Goal: Navigation & Orientation: Find specific page/section

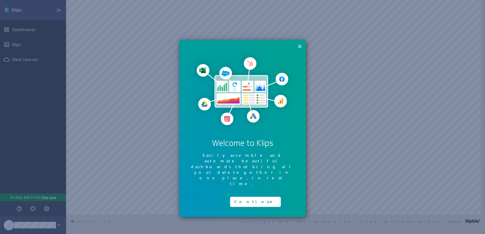
click at [301, 47] on button "×" at bounding box center [299, 46] width 5 height 10
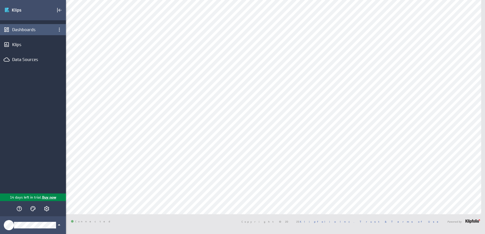
click at [15, 27] on div "Dashboards" at bounding box center [33, 29] width 66 height 11
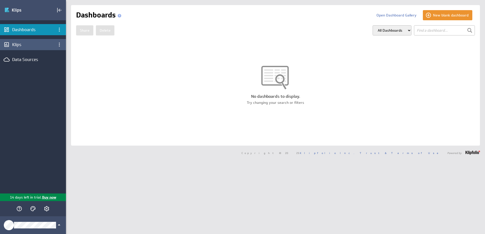
click at [23, 47] on div "Klips" at bounding box center [33, 45] width 42 height 6
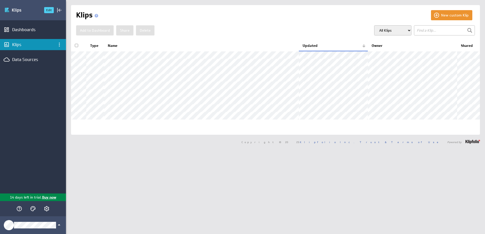
click at [13, 11] on img "Go to Dashboards" at bounding box center [21, 10] width 35 height 8
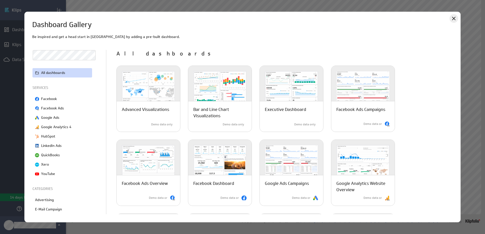
click at [453, 16] on icon "Close" at bounding box center [453, 18] width 6 height 6
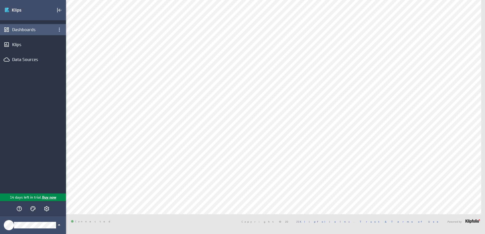
click at [11, 30] on div "Dashboards" at bounding box center [33, 29] width 66 height 11
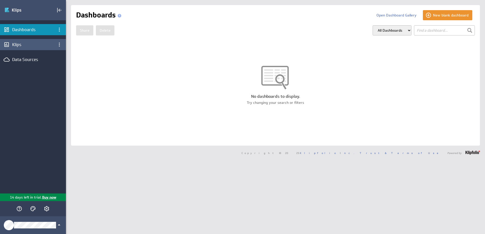
click at [11, 44] on div "Klips" at bounding box center [33, 44] width 66 height 11
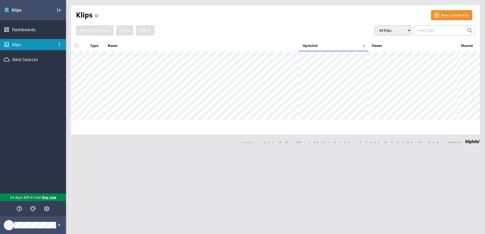
click at [398, 30] on select "All Klips My Klips Group: Default" at bounding box center [392, 30] width 37 height 10
click at [295, 30] on div "Add to Dashboard Share Delete All Klips My Klips Group: Default" at bounding box center [275, 30] width 398 height 10
click at [23, 59] on div "Data Sources" at bounding box center [33, 60] width 42 height 6
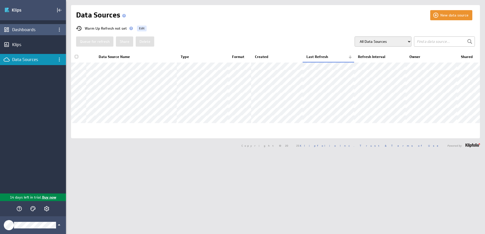
click at [15, 28] on div "Dashboards" at bounding box center [33, 30] width 42 height 6
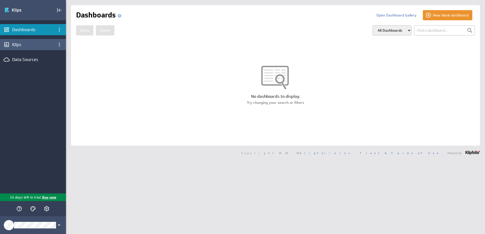
click at [13, 46] on div "Klips" at bounding box center [33, 45] width 42 height 6
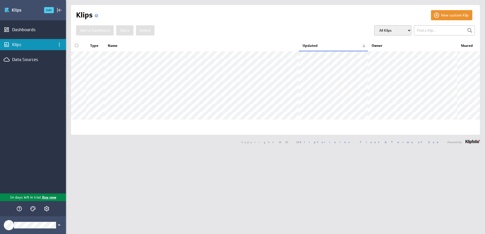
click at [9, 9] on img "Go to Dashboards" at bounding box center [21, 10] width 35 height 8
